Goal: Transaction & Acquisition: Subscribe to service/newsletter

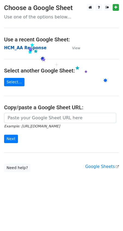
click at [28, 50] on strong "HCM_AA Response" at bounding box center [25, 48] width 42 height 5
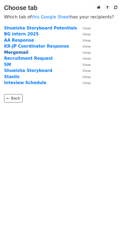
click at [19, 53] on strong "Mergemail" at bounding box center [16, 52] width 24 height 5
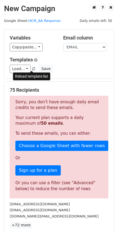
click at [32, 69] on span at bounding box center [33, 69] width 3 height 4
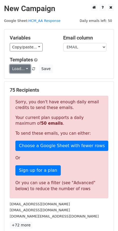
click at [20, 69] on link "Load..." at bounding box center [20, 69] width 21 height 8
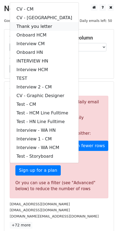
click at [38, 28] on link "Thank you letter" at bounding box center [44, 26] width 69 height 9
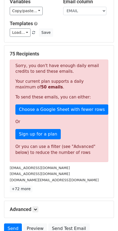
scroll to position [85, 0]
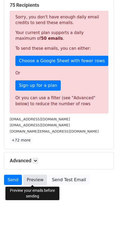
click at [35, 180] on link "Preview" at bounding box center [35, 180] width 24 height 10
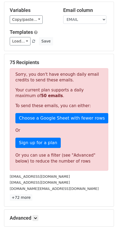
scroll to position [0, 0]
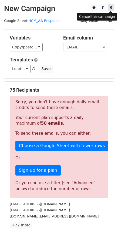
click at [111, 9] on icon at bounding box center [111, 7] width 3 height 4
click at [95, 7] on icon at bounding box center [95, 7] width 4 height 4
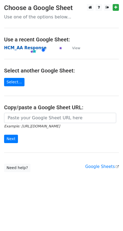
click at [29, 49] on strong "HCM_AA Response" at bounding box center [25, 48] width 42 height 5
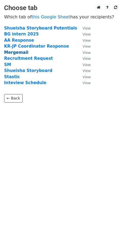
click at [21, 52] on strong "Mergemail" at bounding box center [16, 52] width 24 height 5
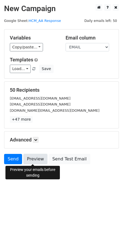
click at [33, 160] on link "Preview" at bounding box center [35, 159] width 24 height 10
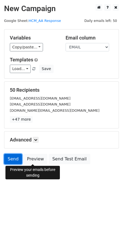
click at [11, 158] on link "Send" at bounding box center [13, 159] width 18 height 10
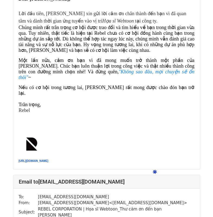
scroll to position [10733, 0]
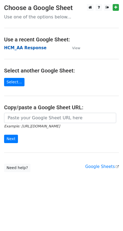
click at [25, 49] on strong "HCM_AA Response" at bounding box center [25, 48] width 42 height 5
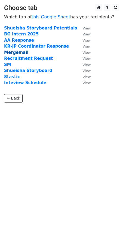
click at [15, 54] on strong "Mergemail" at bounding box center [16, 52] width 24 height 5
